Goal: Task Accomplishment & Management: Use online tool/utility

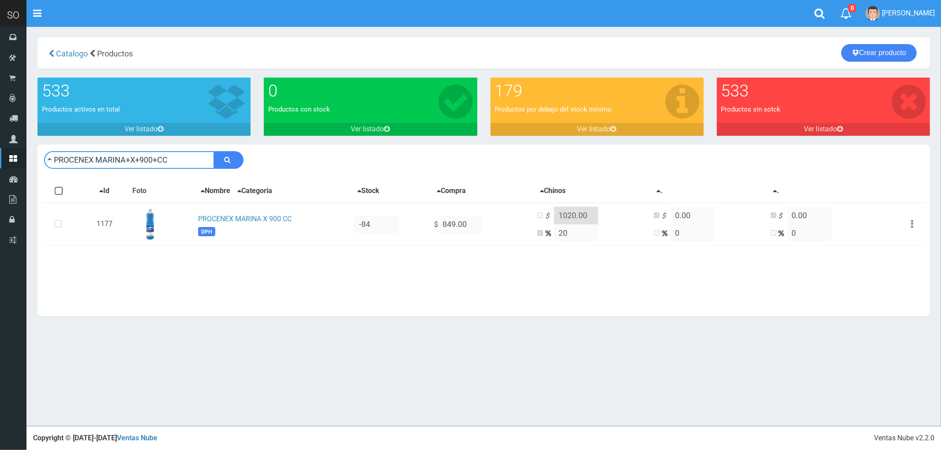
drag, startPoint x: 181, startPoint y: 156, endPoint x: 51, endPoint y: 165, distance: 130.0
click at [51, 165] on input "PROCENEX MARINA+X+900+CC" at bounding box center [129, 160] width 170 height 18
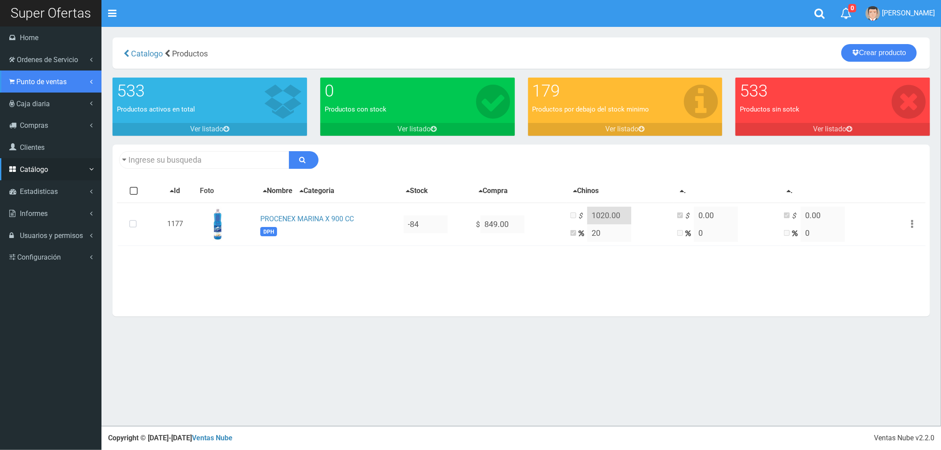
click at [42, 82] on span "Punto de ventas" at bounding box center [41, 82] width 50 height 8
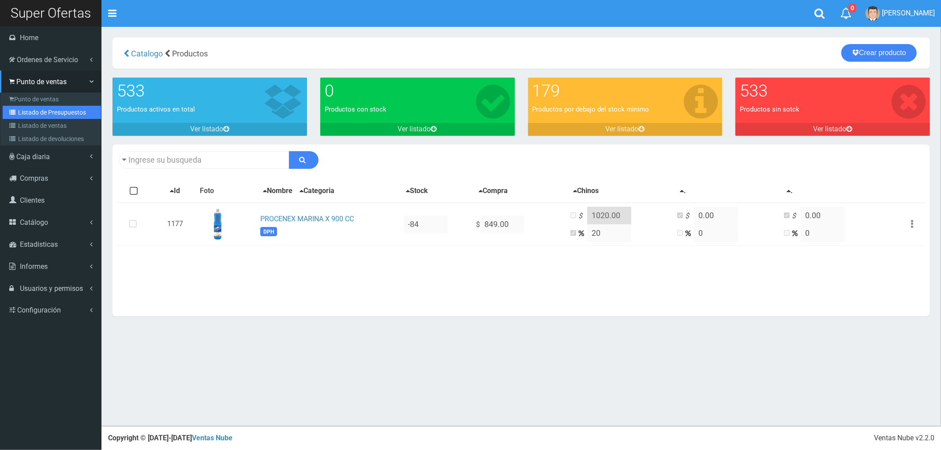
click at [41, 112] on link "Listado de Presupuestos" at bounding box center [52, 112] width 98 height 13
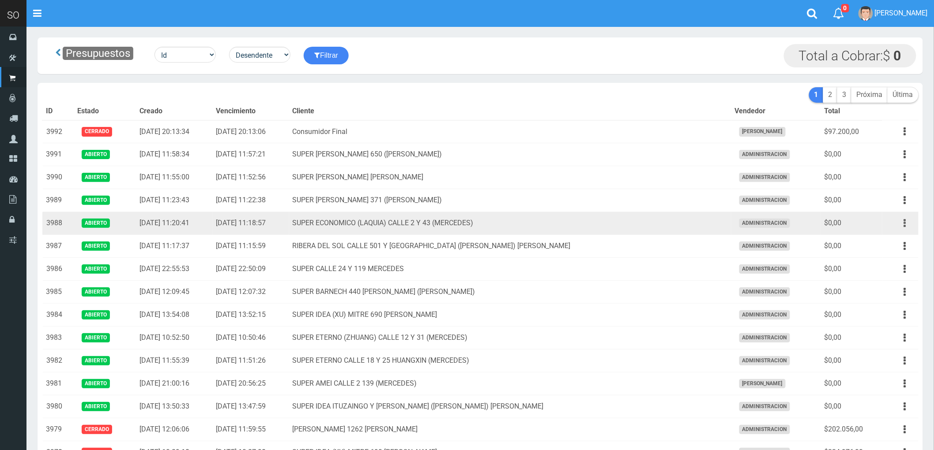
click at [902, 223] on button "button" at bounding box center [905, 223] width 20 height 15
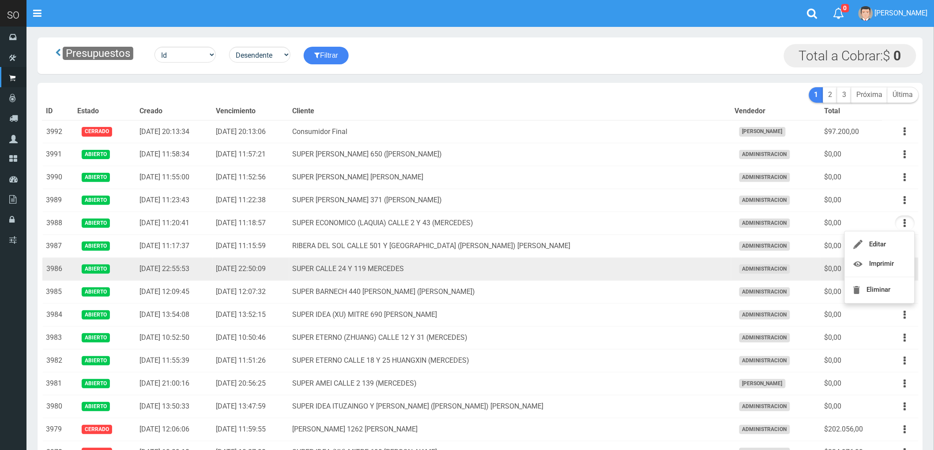
click at [605, 267] on td "SUPER CALLE 24 Y 119 MERCEDES" at bounding box center [510, 269] width 442 height 23
click at [904, 271] on icon "button" at bounding box center [905, 269] width 2 height 15
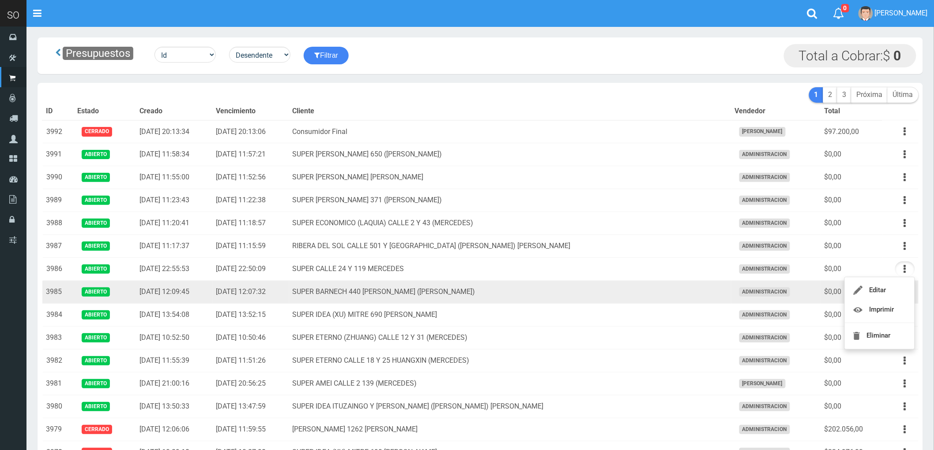
click at [596, 294] on td "SUPER BARNECH 440 MIRIAM (LUJAN)" at bounding box center [510, 292] width 442 height 23
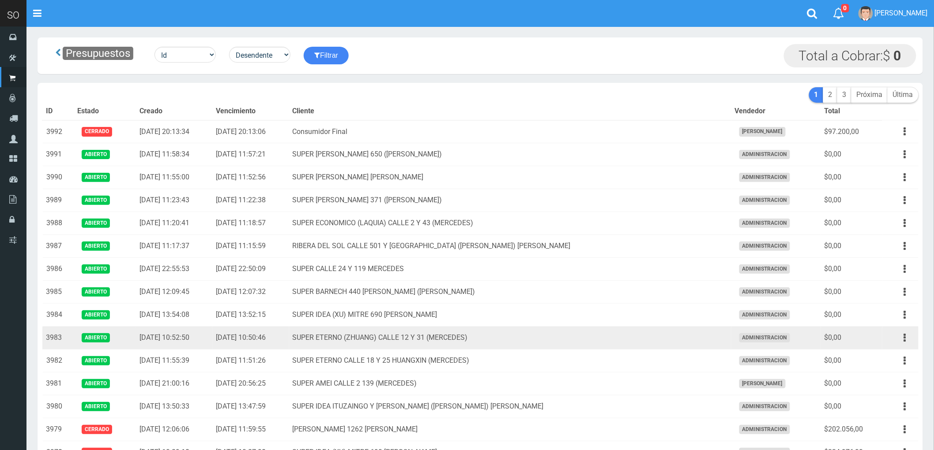
click at [630, 338] on td "SUPER ETERNO (ZHUANG) CALLE 12 Y 31 (MERCEDES)" at bounding box center [510, 338] width 442 height 23
click at [903, 339] on button "button" at bounding box center [905, 337] width 20 height 15
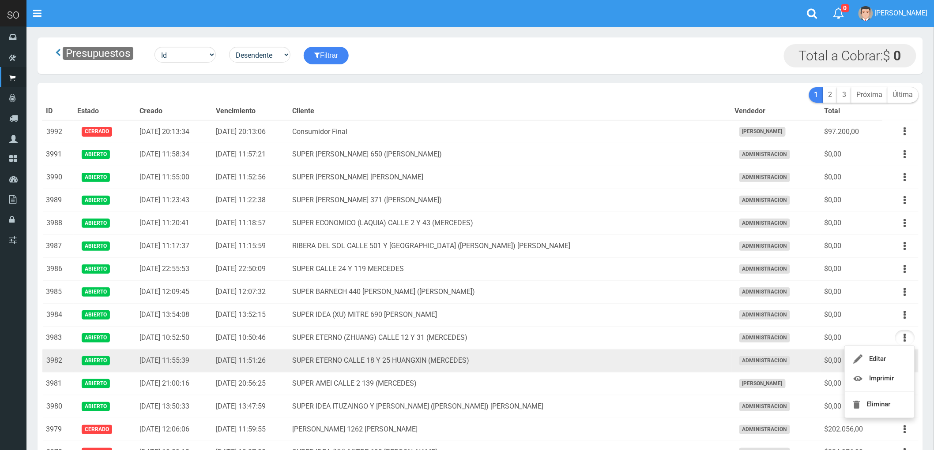
click at [817, 365] on td "ADMINISTRACION" at bounding box center [776, 361] width 90 height 23
click at [904, 362] on icon "button" at bounding box center [905, 360] width 2 height 15
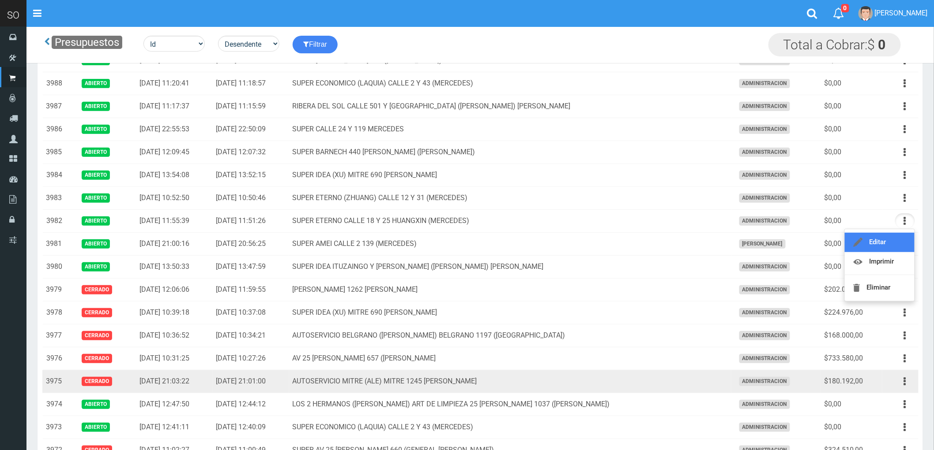
scroll to position [98, 0]
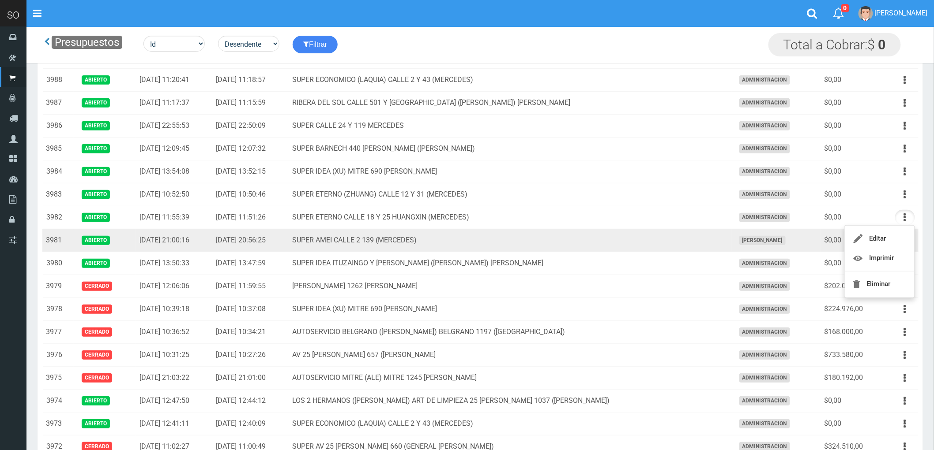
click at [618, 240] on td "SUPER AMEI CALLE 2 139 (MERCEDES)" at bounding box center [510, 240] width 442 height 23
click at [904, 240] on icon "button" at bounding box center [905, 240] width 2 height 15
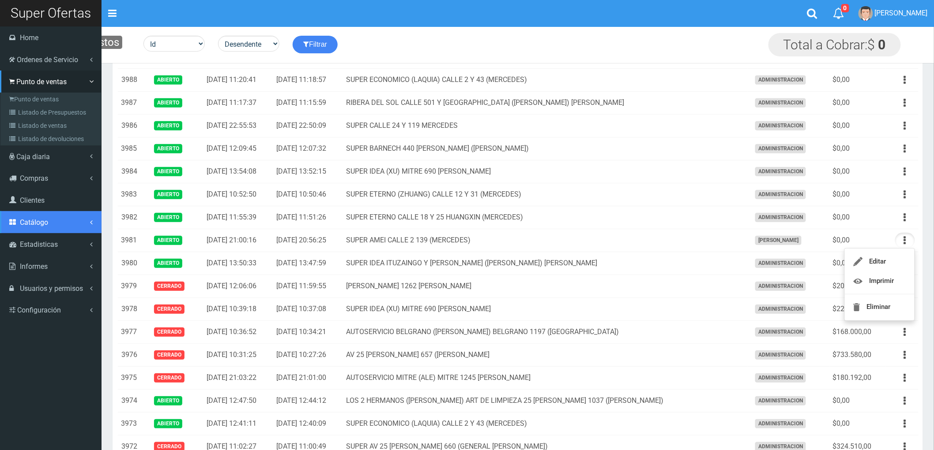
click at [34, 219] on span "Catálogo" at bounding box center [34, 222] width 28 height 8
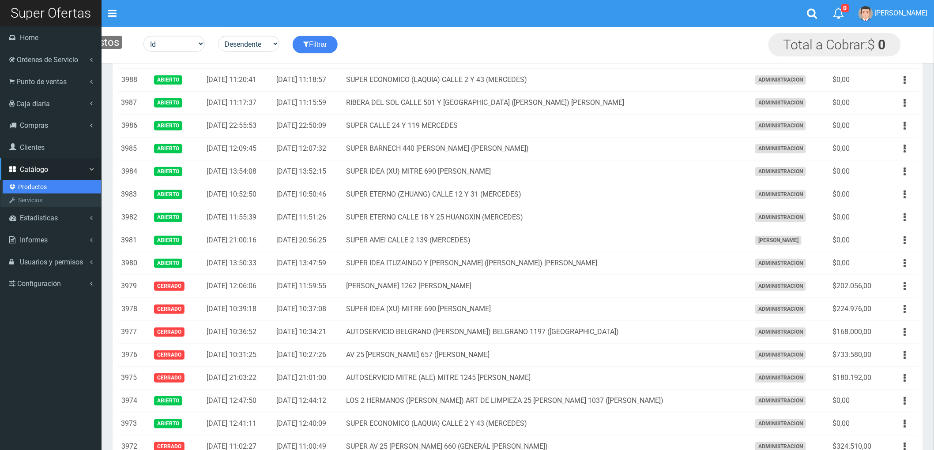
click at [38, 188] on link "Productos" at bounding box center [52, 186] width 98 height 13
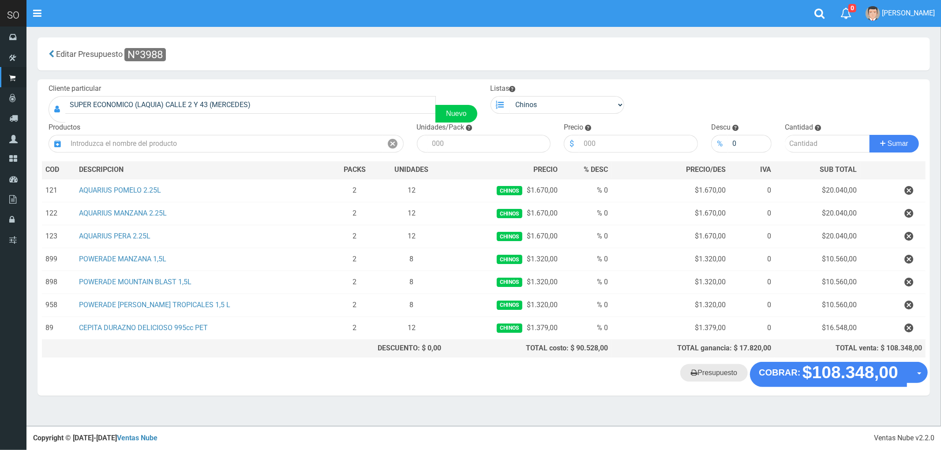
click at [713, 376] on link "Presupuesto" at bounding box center [714, 373] width 68 height 18
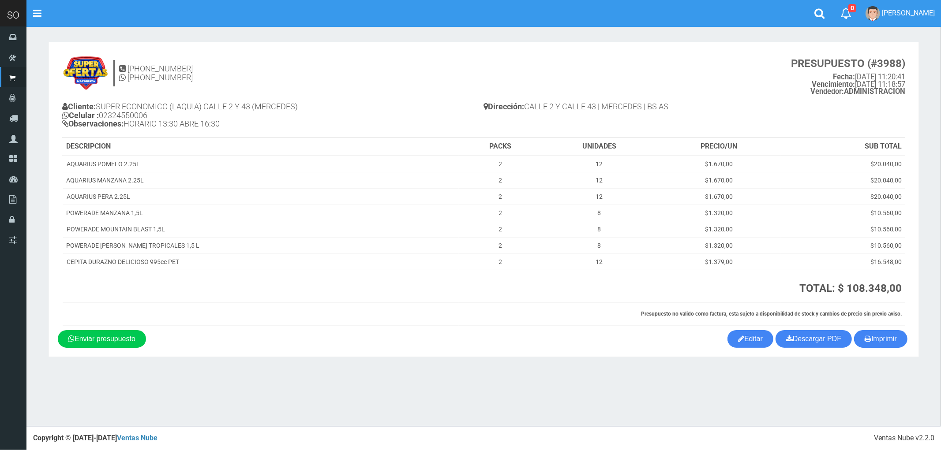
drag, startPoint x: 885, startPoint y: 342, endPoint x: 834, endPoint y: 304, distance: 63.5
click at [886, 343] on button "Imprimir" at bounding box center [880, 339] width 53 height 18
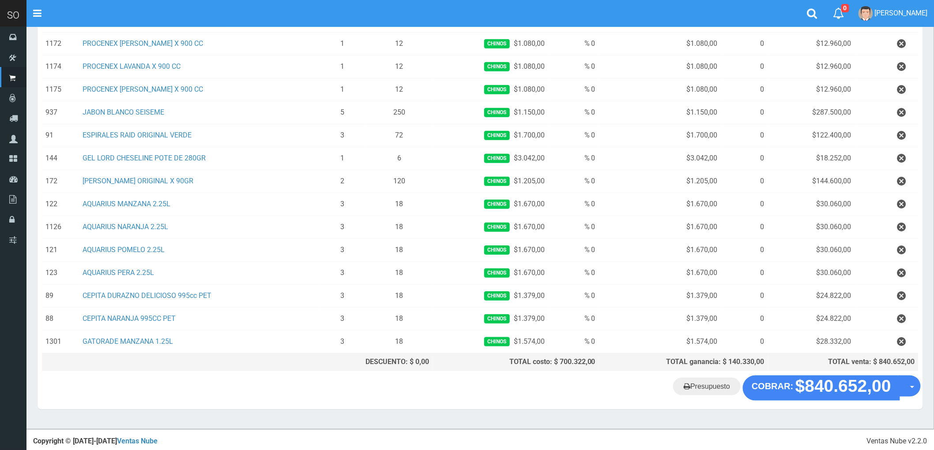
scroll to position [196, 0]
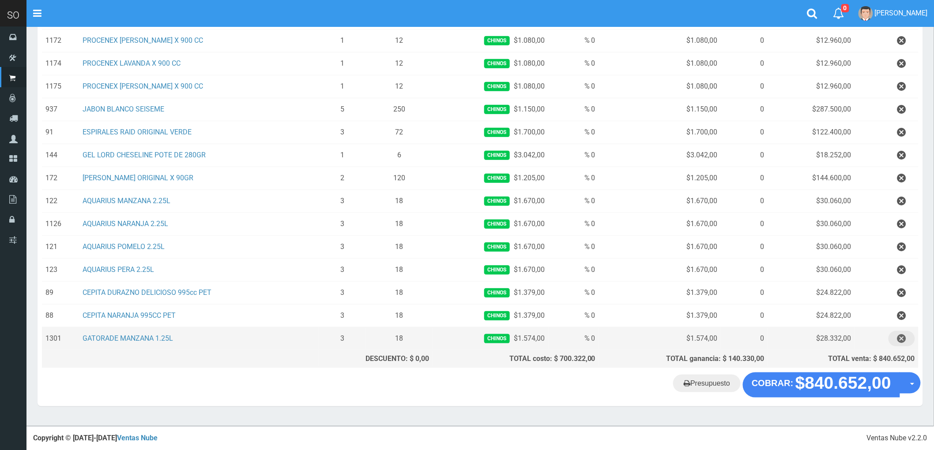
click at [903, 341] on icon "button" at bounding box center [901, 338] width 9 height 15
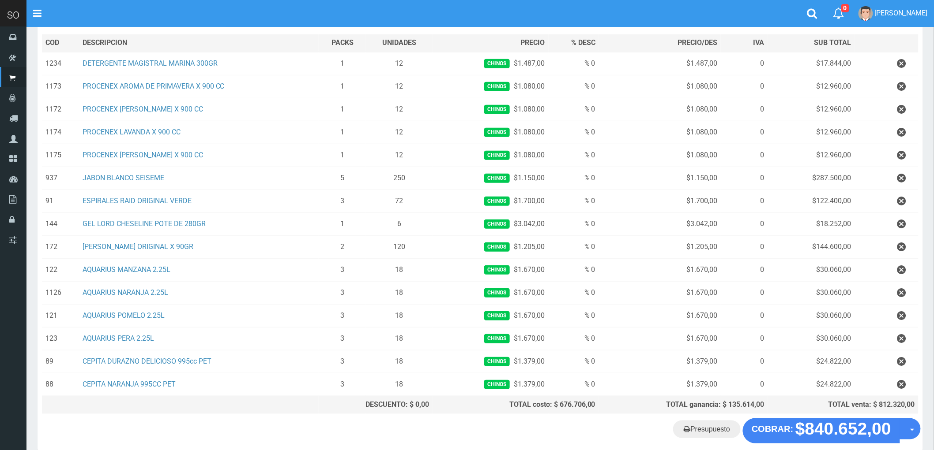
scroll to position [174, 0]
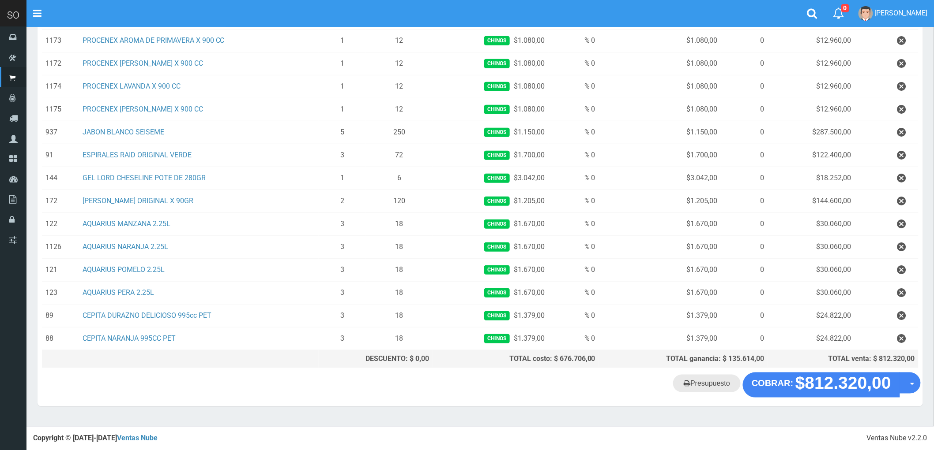
click at [709, 386] on link "Presupuesto" at bounding box center [707, 384] width 68 height 18
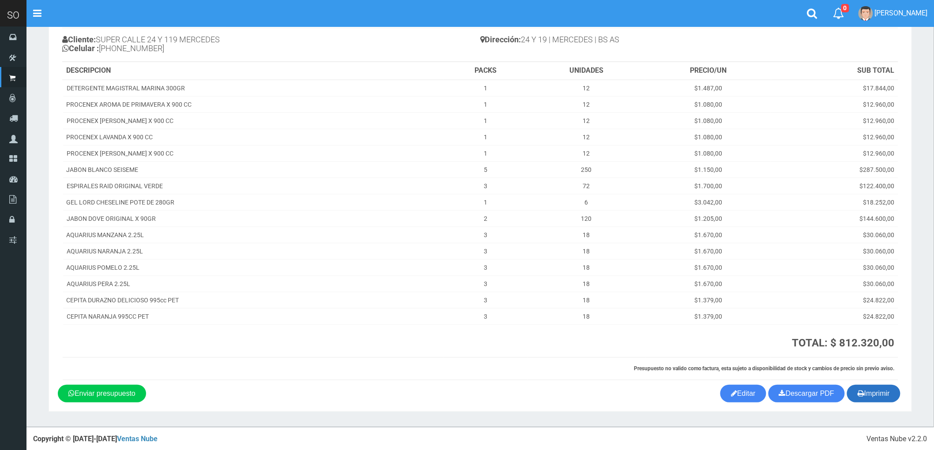
scroll to position [69, 0]
click at [868, 390] on button "Imprimir" at bounding box center [873, 393] width 53 height 18
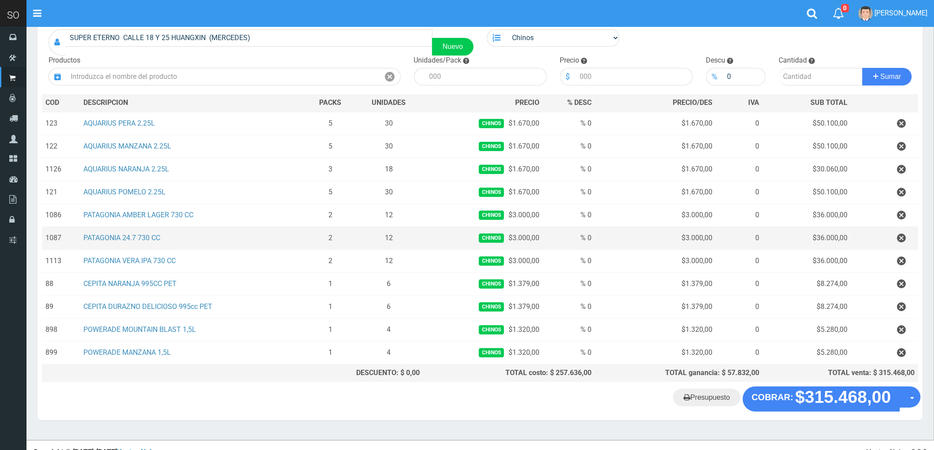
scroll to position [83, 0]
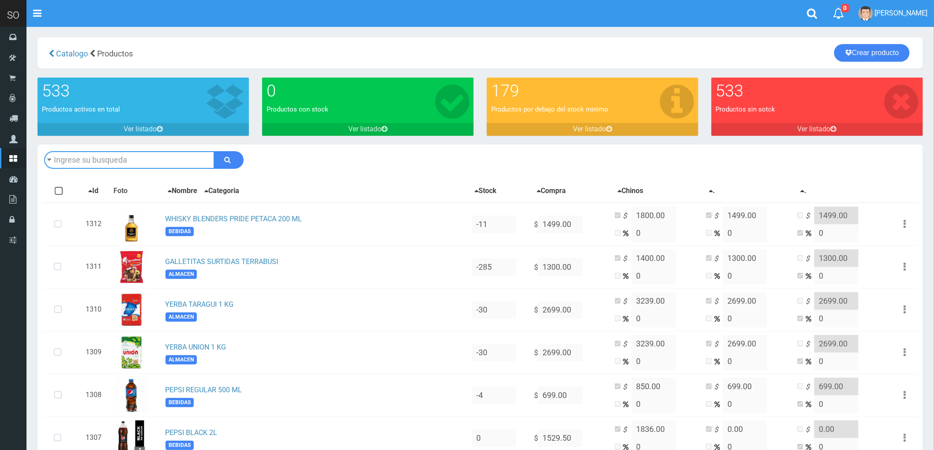
click at [99, 158] on input "text" at bounding box center [129, 160] width 170 height 18
type input "[PERSON_NAME]"
click at [214, 151] on button "submit" at bounding box center [229, 160] width 30 height 18
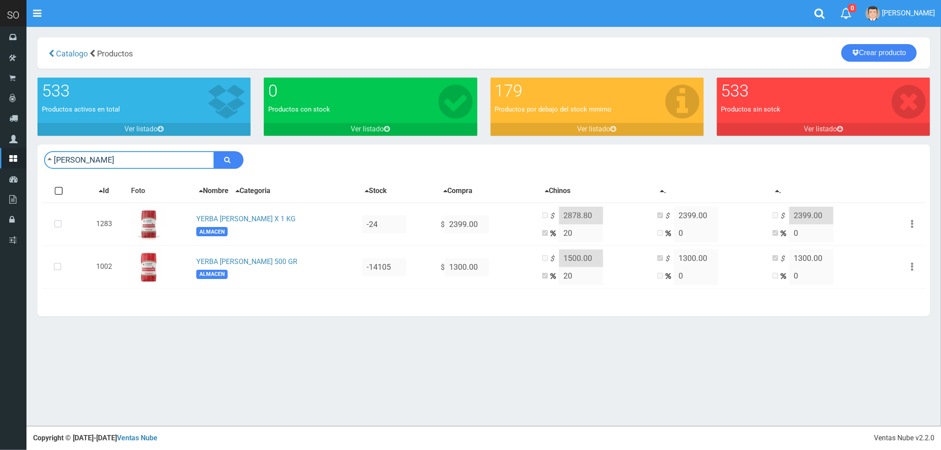
drag, startPoint x: 94, startPoint y: 158, endPoint x: 43, endPoint y: 163, distance: 51.5
click at [43, 163] on div "[PERSON_NAME] Descargar PDF Guardar cambios" at bounding box center [484, 160] width 893 height 31
type input "KETCHUP HELMANS X 250GR"
click at [214, 151] on button "submit" at bounding box center [229, 160] width 30 height 18
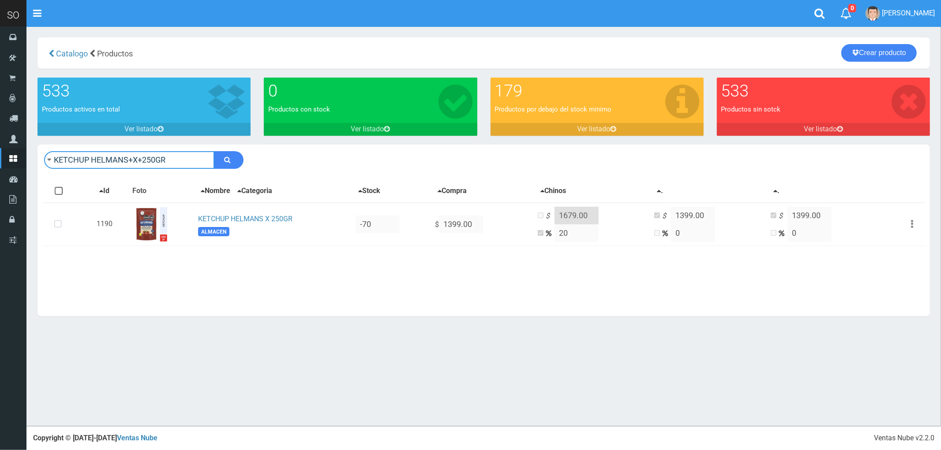
drag, startPoint x: 162, startPoint y: 165, endPoint x: 37, endPoint y: 177, distance: 125.4
click at [38, 177] on div "KETCHUP HELMANS+X+250GR Descargar PDF Guardar cambios Imprimir Seleccion $" at bounding box center [484, 231] width 893 height 172
type input "RED BULL GRANDE 355 ML"
click at [214, 151] on button "submit" at bounding box center [229, 160] width 30 height 18
drag, startPoint x: 168, startPoint y: 157, endPoint x: 38, endPoint y: 142, distance: 131.0
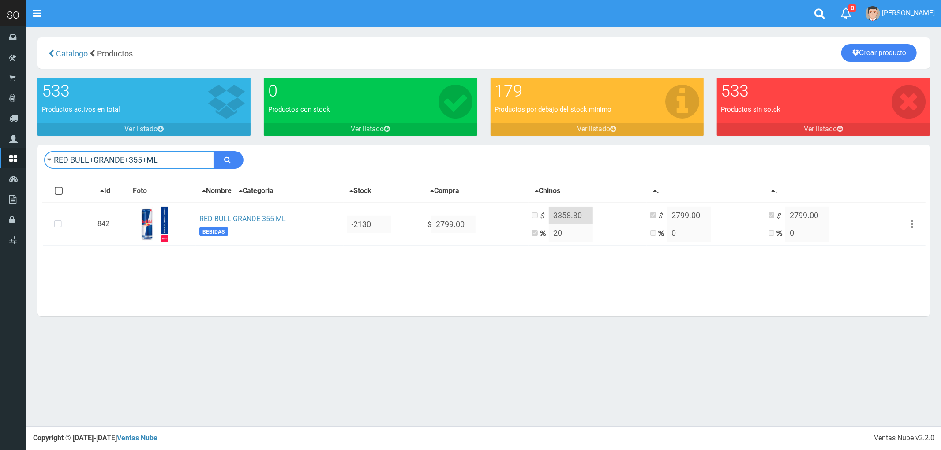
click at [38, 142] on section "× Titulo del Msj texto Mas Texto Cancelar Aceptar [GEOGRAPHIC_DATA] 179" at bounding box center [483, 181] width 915 height 310
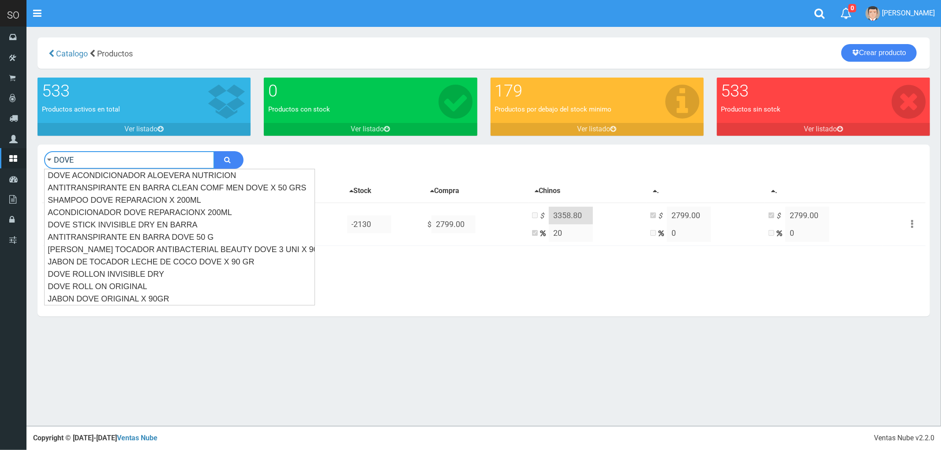
type input "DOVE"
click at [214, 151] on button "submit" at bounding box center [229, 160] width 30 height 18
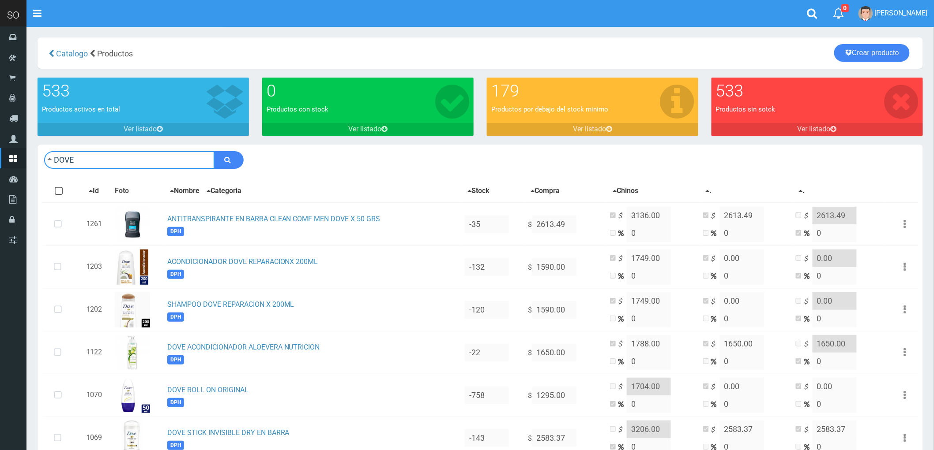
drag, startPoint x: 87, startPoint y: 161, endPoint x: 28, endPoint y: 165, distance: 59.7
click at [28, 165] on section "× Titulo del Msj texto Mas Texto Cancelar Aceptar [GEOGRAPHIC_DATA] 179" at bounding box center [479, 362] width 907 height 672
type input "LORD"
click at [214, 151] on button "submit" at bounding box center [229, 160] width 30 height 18
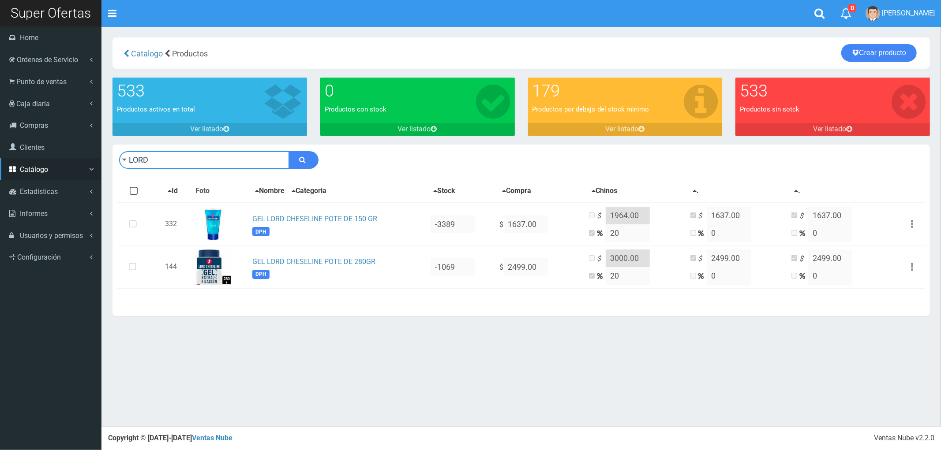
drag, startPoint x: 113, startPoint y: 158, endPoint x: 3, endPoint y: 172, distance: 110.8
click at [3, 172] on div "SO Toggle navigation 0 0" at bounding box center [470, 213] width 941 height 427
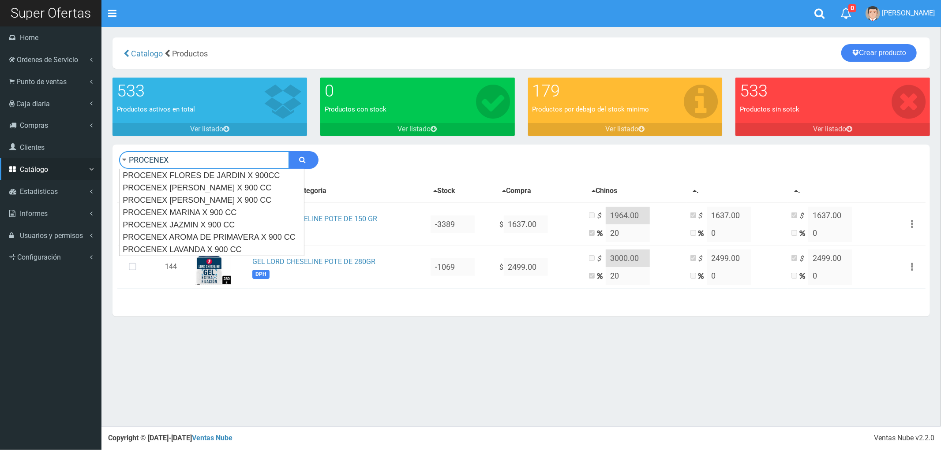
type input "PROCENEX"
click at [289, 151] on button "submit" at bounding box center [304, 160] width 30 height 18
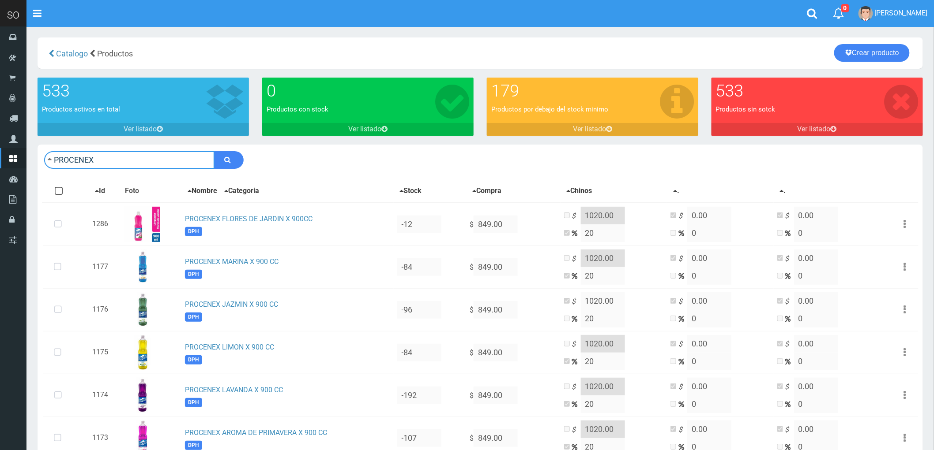
drag, startPoint x: 80, startPoint y: 157, endPoint x: 27, endPoint y: 148, distance: 53.7
click at [27, 148] on section "× Titulo del Msj texto Mas Texto Cancelar Aceptar [GEOGRAPHIC_DATA] 179" at bounding box center [479, 276] width 907 height 501
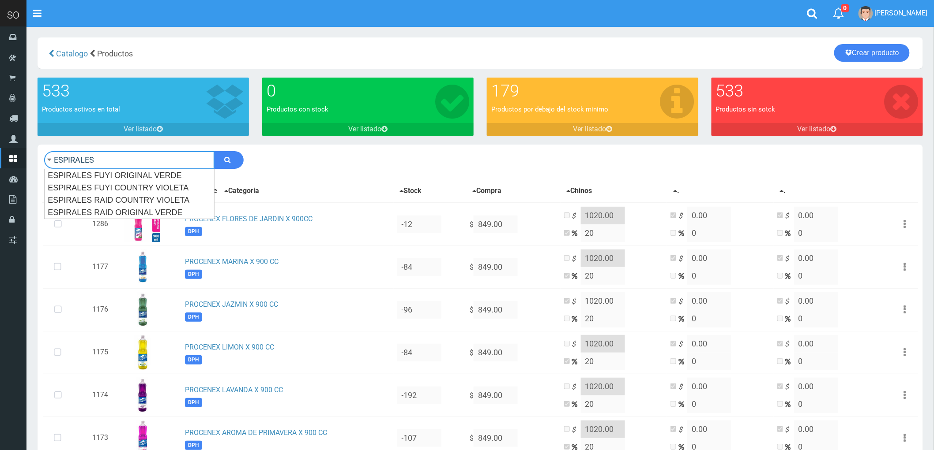
type input "ESPIRALES"
click at [214, 151] on button "submit" at bounding box center [229, 160] width 30 height 18
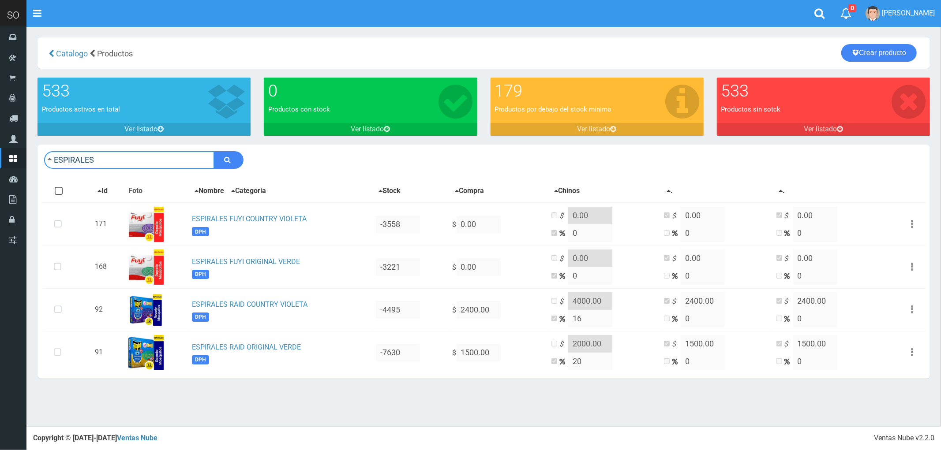
drag, startPoint x: 111, startPoint y: 156, endPoint x: 31, endPoint y: 171, distance: 80.8
click at [31, 171] on div "ESPIRALES Descargar PDF Guardar cambios" at bounding box center [484, 266] width 906 height 243
type input "JABON BLANCO SEISEME"
click at [214, 151] on button "submit" at bounding box center [229, 160] width 30 height 18
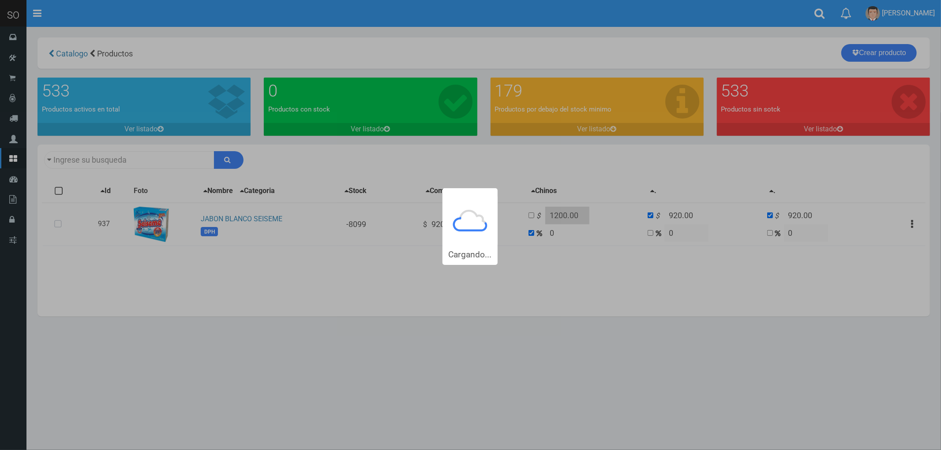
type input "[PERSON_NAME]+SEISEME"
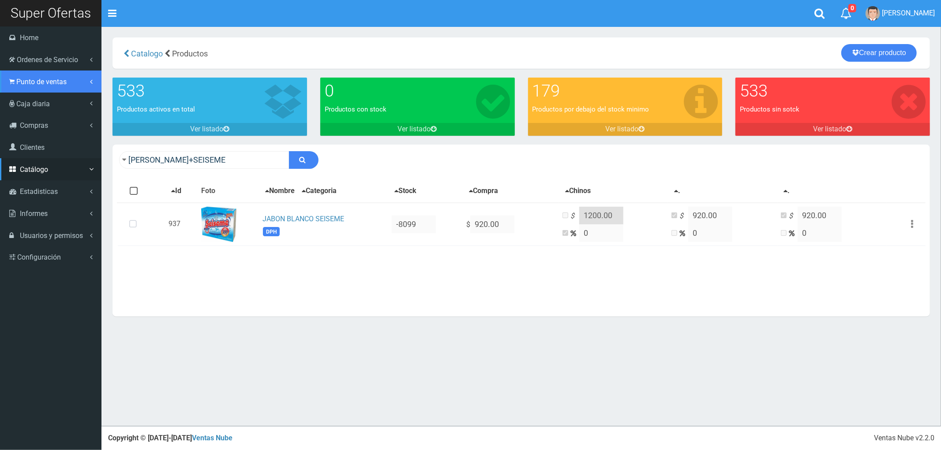
click at [32, 85] on span "Punto de ventas" at bounding box center [41, 82] width 50 height 8
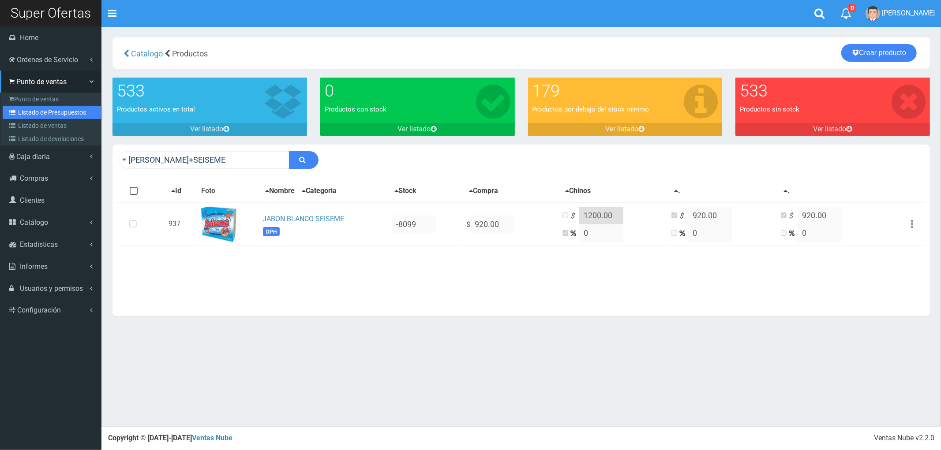
click at [42, 109] on link "Listado de Presupuestos" at bounding box center [52, 112] width 98 height 13
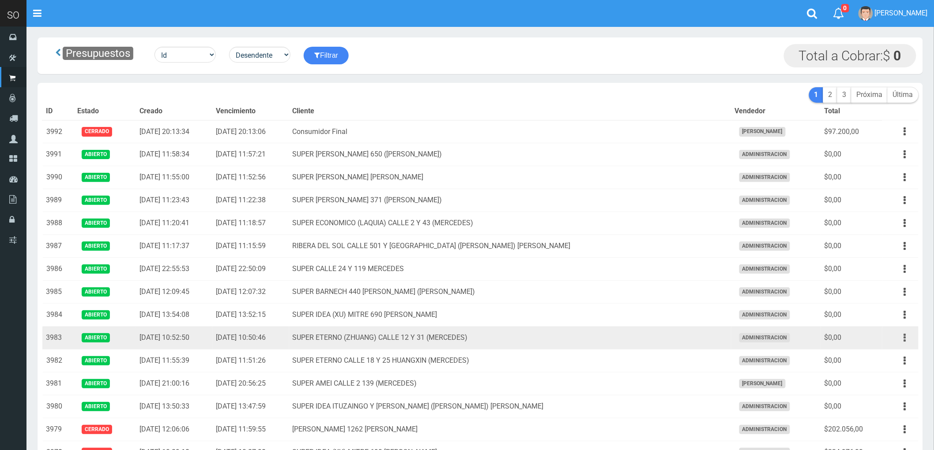
click at [902, 338] on button "button" at bounding box center [905, 337] width 20 height 15
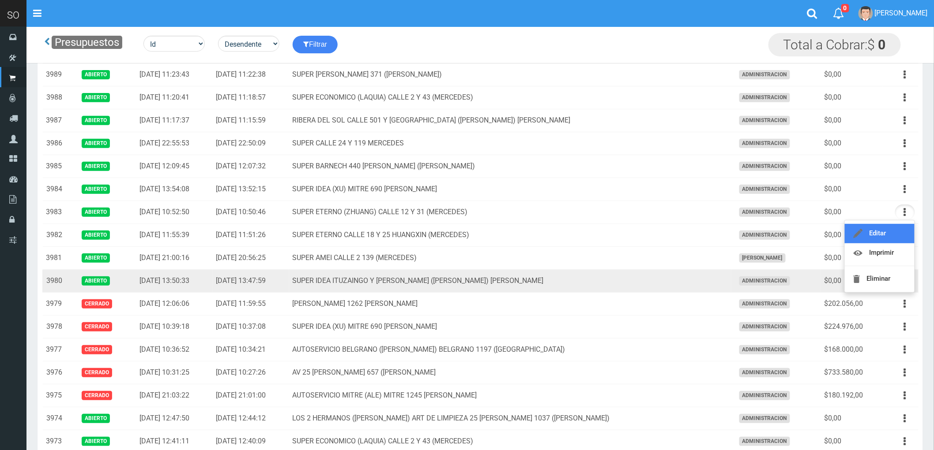
scroll to position [98, 0]
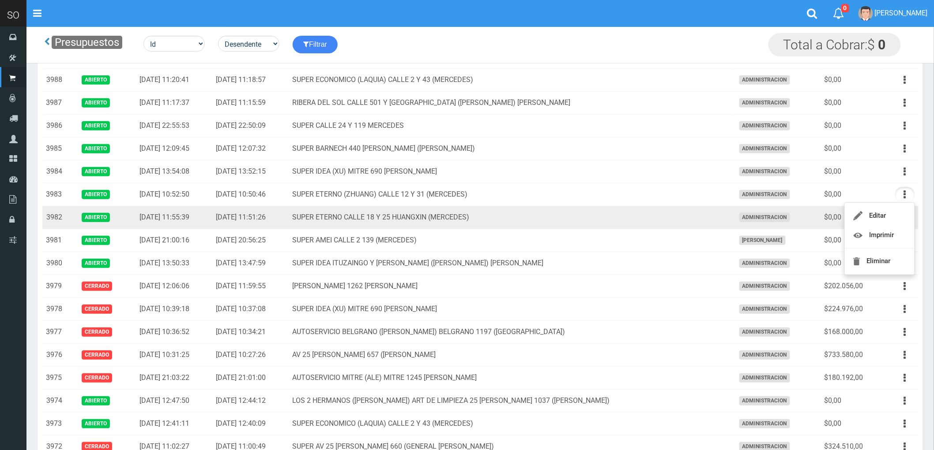
click at [618, 218] on td "SUPER ETERNO CALLE 18 Y 25 HUANGXIN (MERCEDES)" at bounding box center [510, 217] width 442 height 23
click at [901, 216] on button "button" at bounding box center [905, 217] width 20 height 15
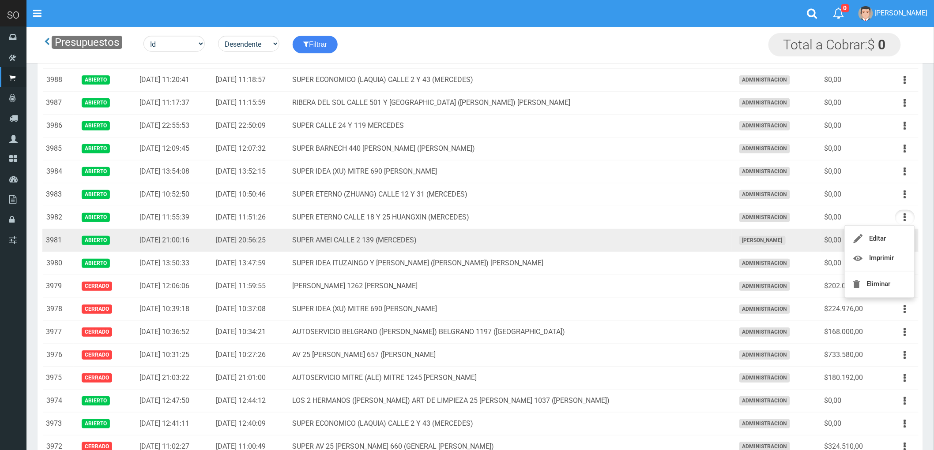
click at [641, 241] on td "SUPER AMEI CALLE 2 139 (MERCEDES)" at bounding box center [510, 240] width 442 height 23
click at [904, 240] on icon "button" at bounding box center [905, 240] width 2 height 15
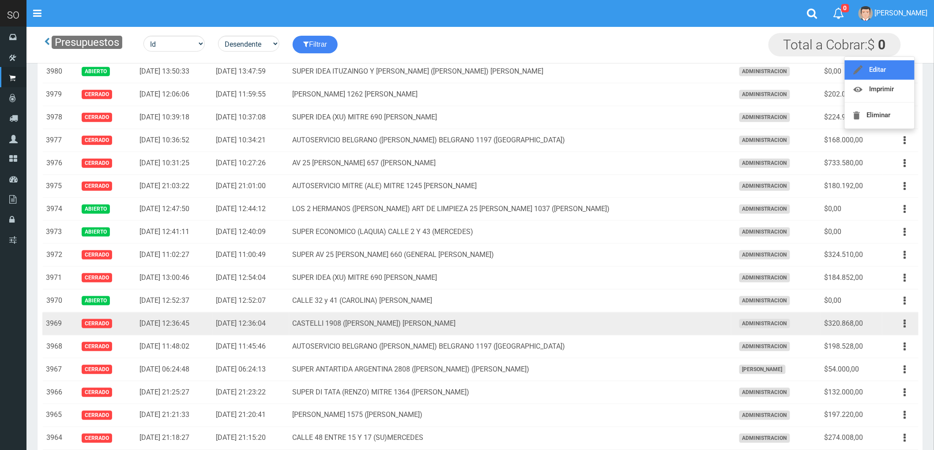
scroll to position [294, 0]
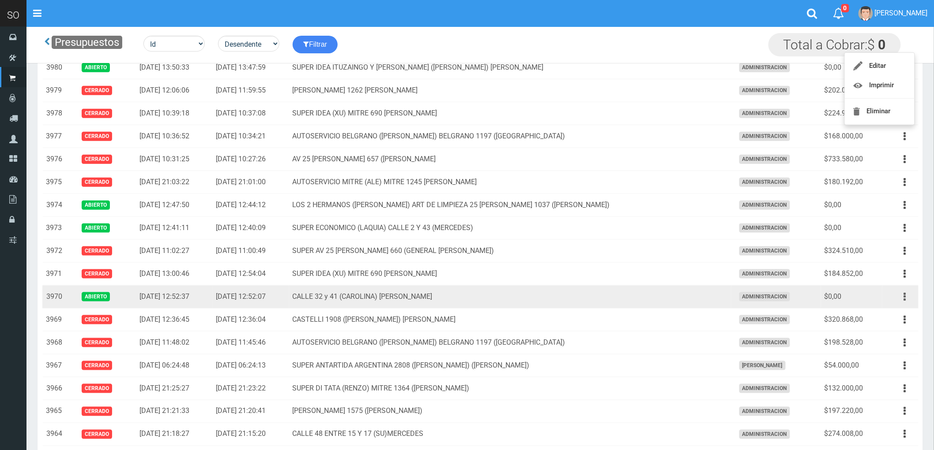
click at [906, 297] on icon "button" at bounding box center [905, 296] width 2 height 15
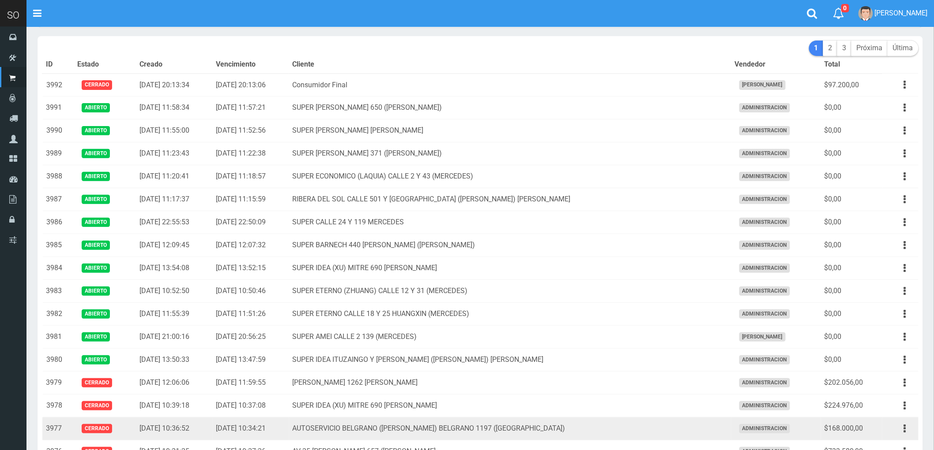
scroll to position [0, 0]
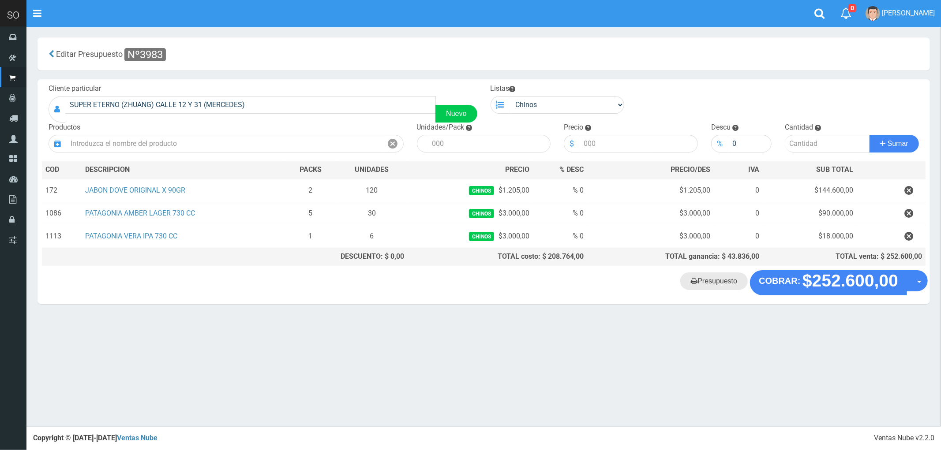
click at [721, 288] on link "Presupuesto" at bounding box center [714, 282] width 68 height 18
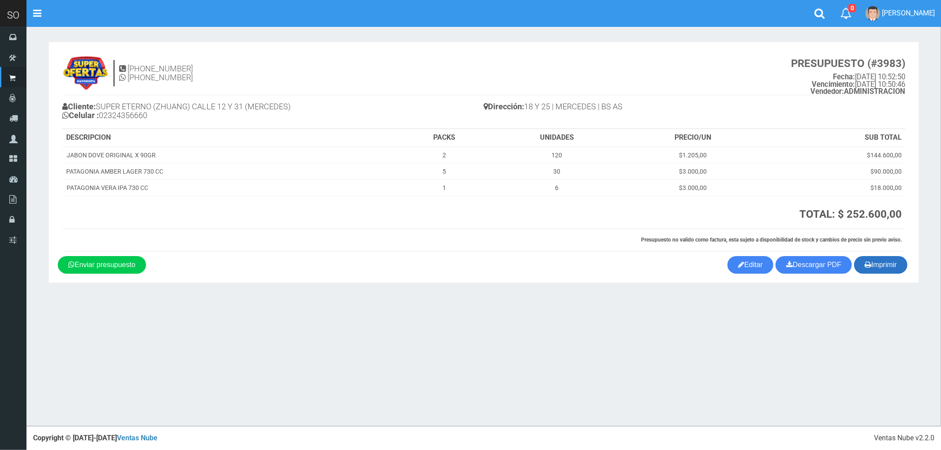
click at [889, 267] on button "Imprimir" at bounding box center [880, 265] width 53 height 18
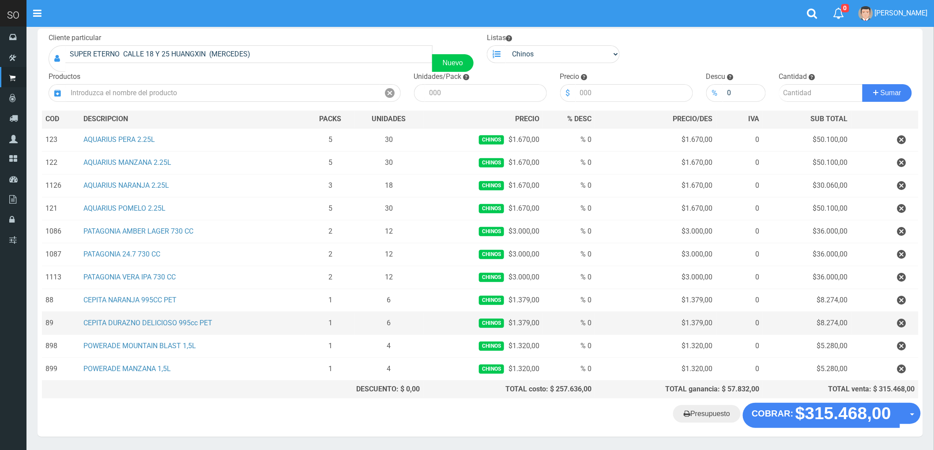
scroll to position [34, 0]
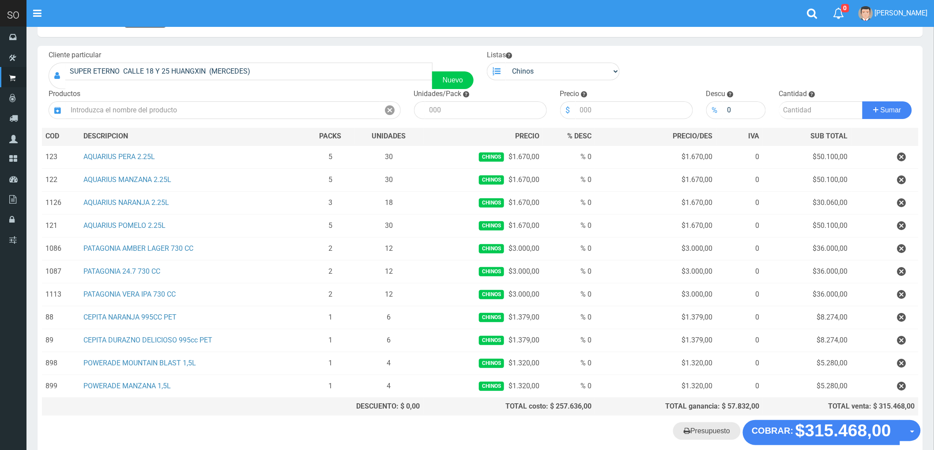
click at [705, 431] on link "Presupuesto" at bounding box center [707, 432] width 68 height 18
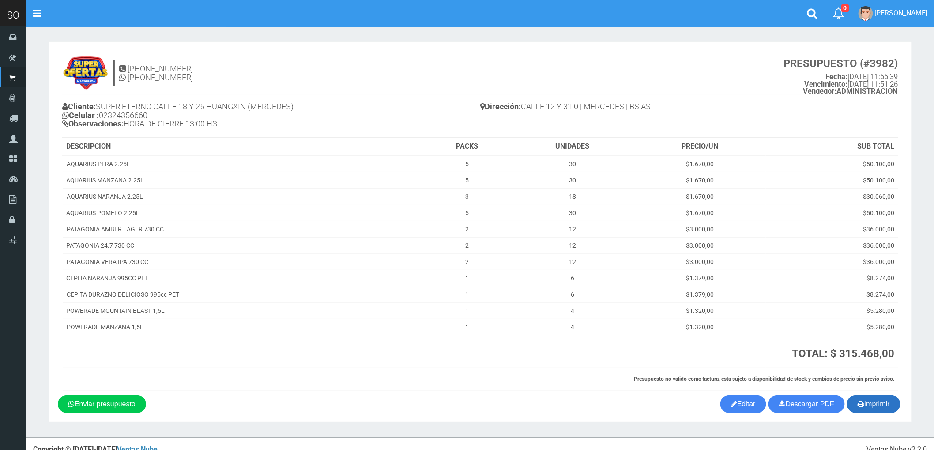
click at [884, 412] on button "Imprimir" at bounding box center [873, 405] width 53 height 18
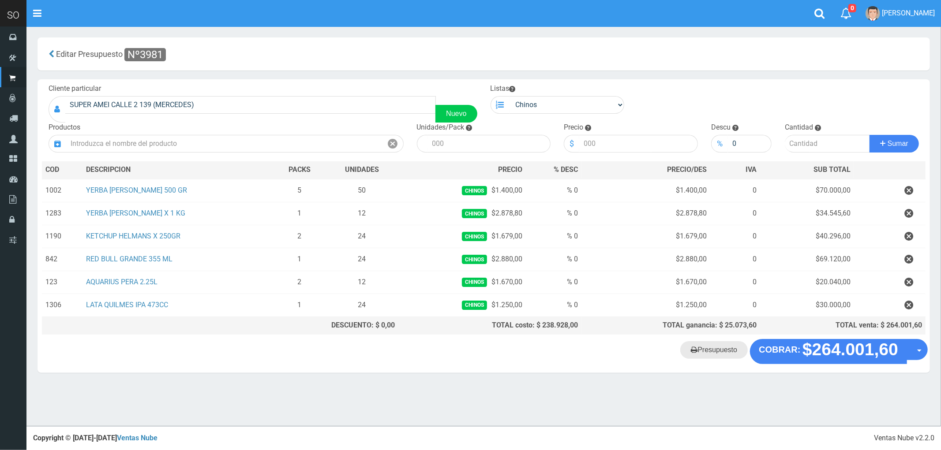
click at [716, 356] on link "Presupuesto" at bounding box center [714, 350] width 68 height 18
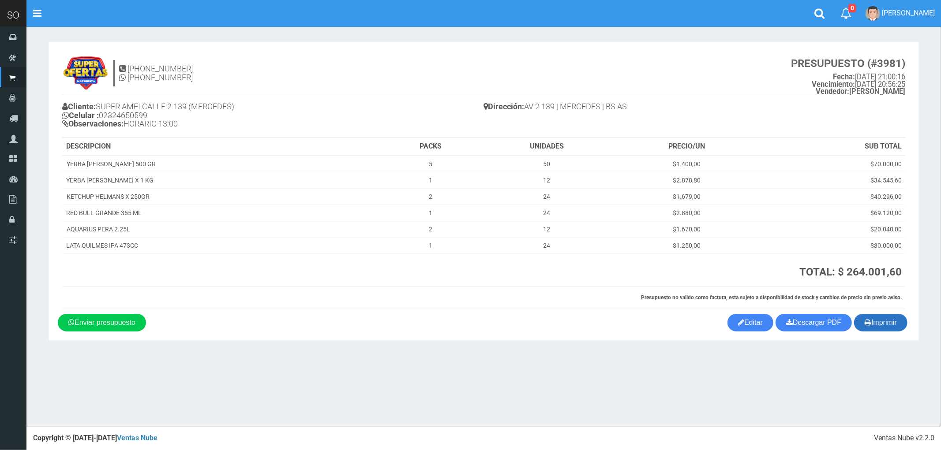
click at [899, 318] on button "Imprimir" at bounding box center [880, 323] width 53 height 18
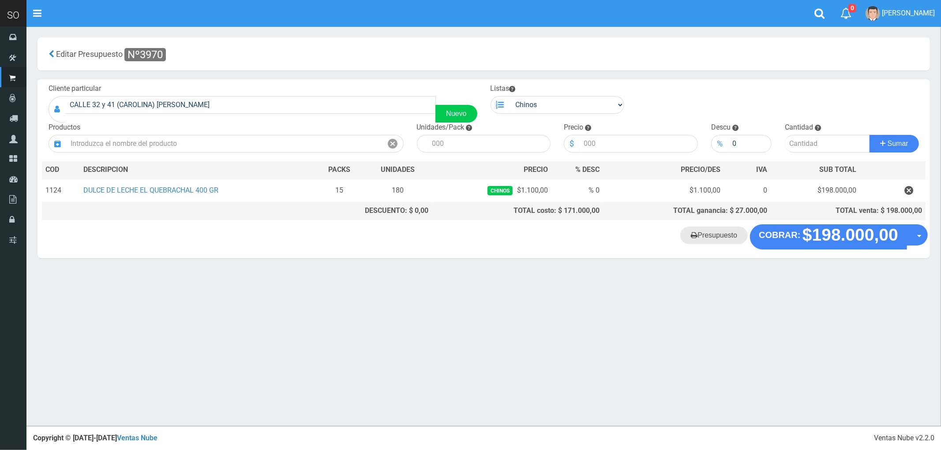
click at [708, 238] on link "Presupuesto" at bounding box center [714, 236] width 68 height 18
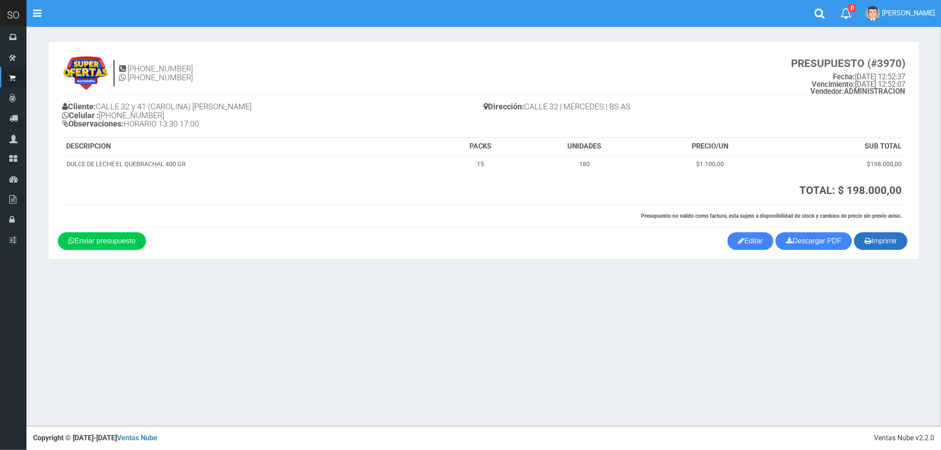
click at [891, 241] on button "Imprimir" at bounding box center [880, 242] width 53 height 18
